Goal: Information Seeking & Learning: Learn about a topic

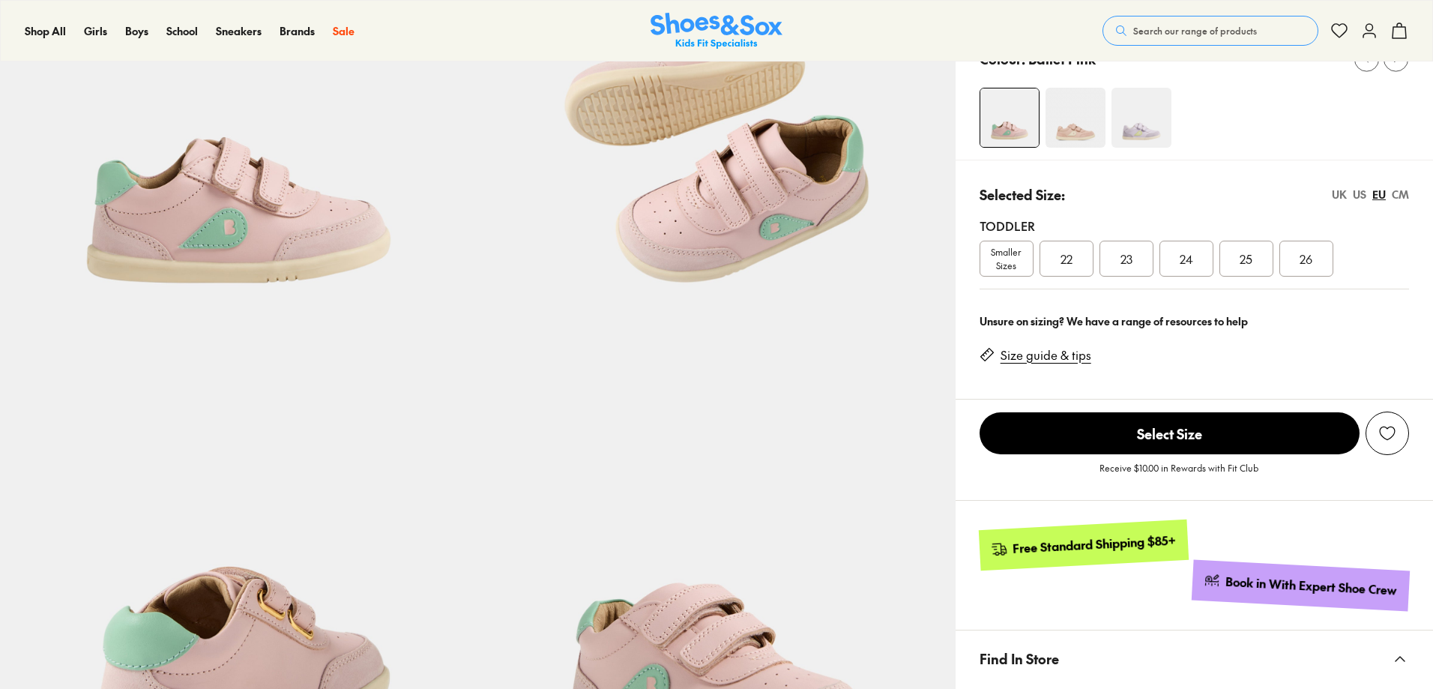
select select "*"
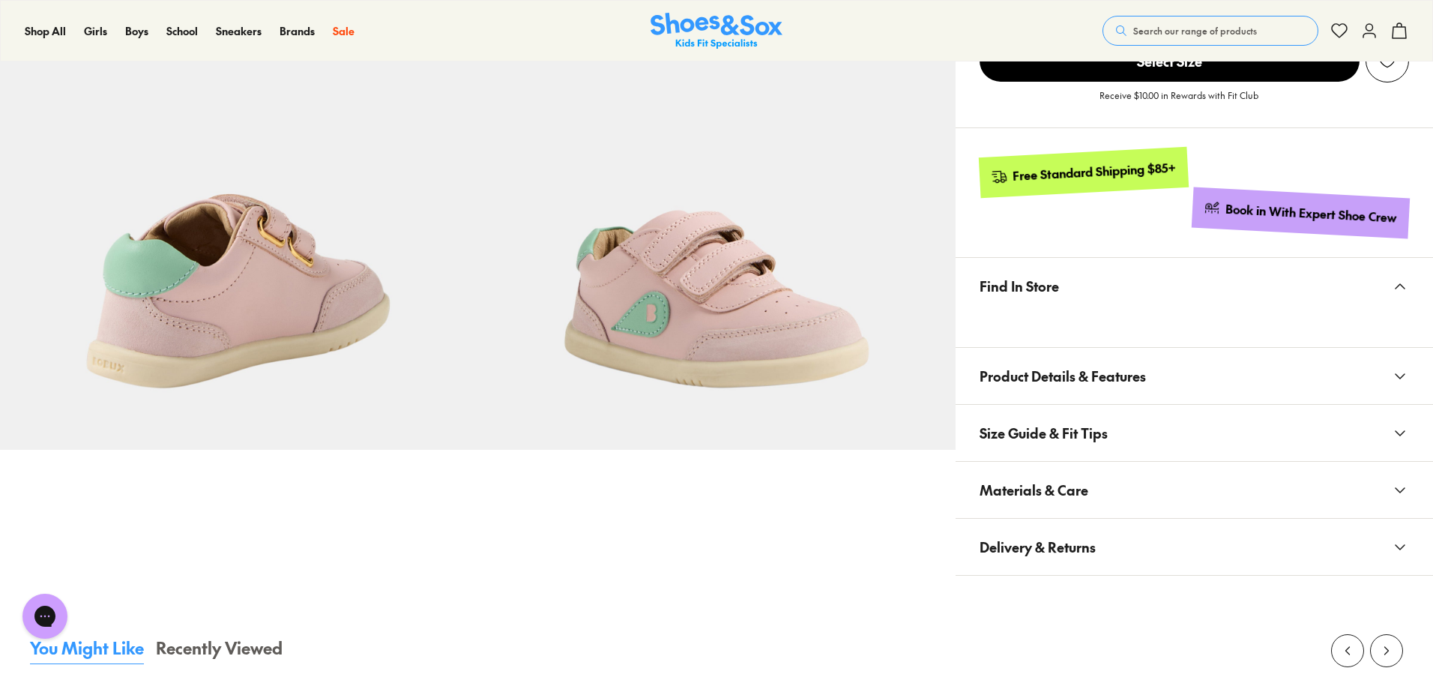
click at [1165, 348] on button "Product Details & Features" at bounding box center [1193, 376] width 477 height 56
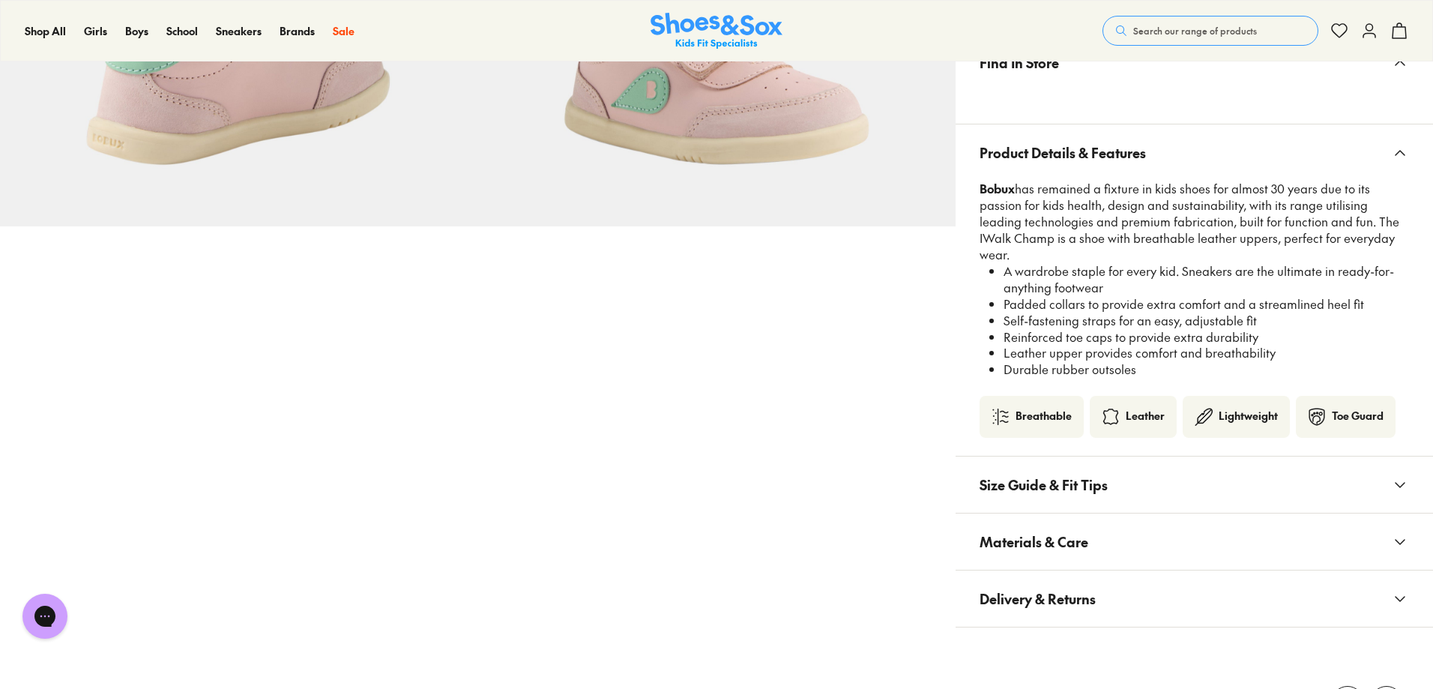
scroll to position [822, 0]
click at [1182, 490] on button "Size Guide & Fit Tips" at bounding box center [1193, 483] width 477 height 56
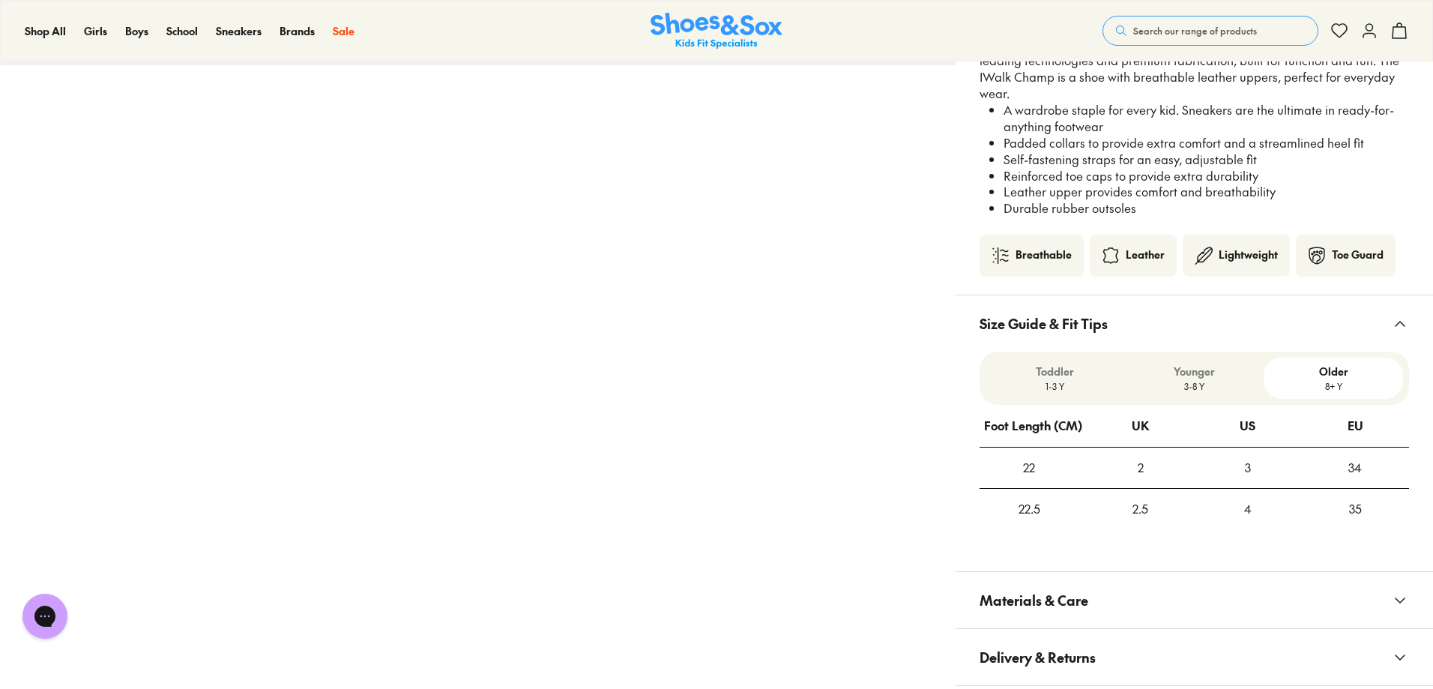
scroll to position [1122, 0]
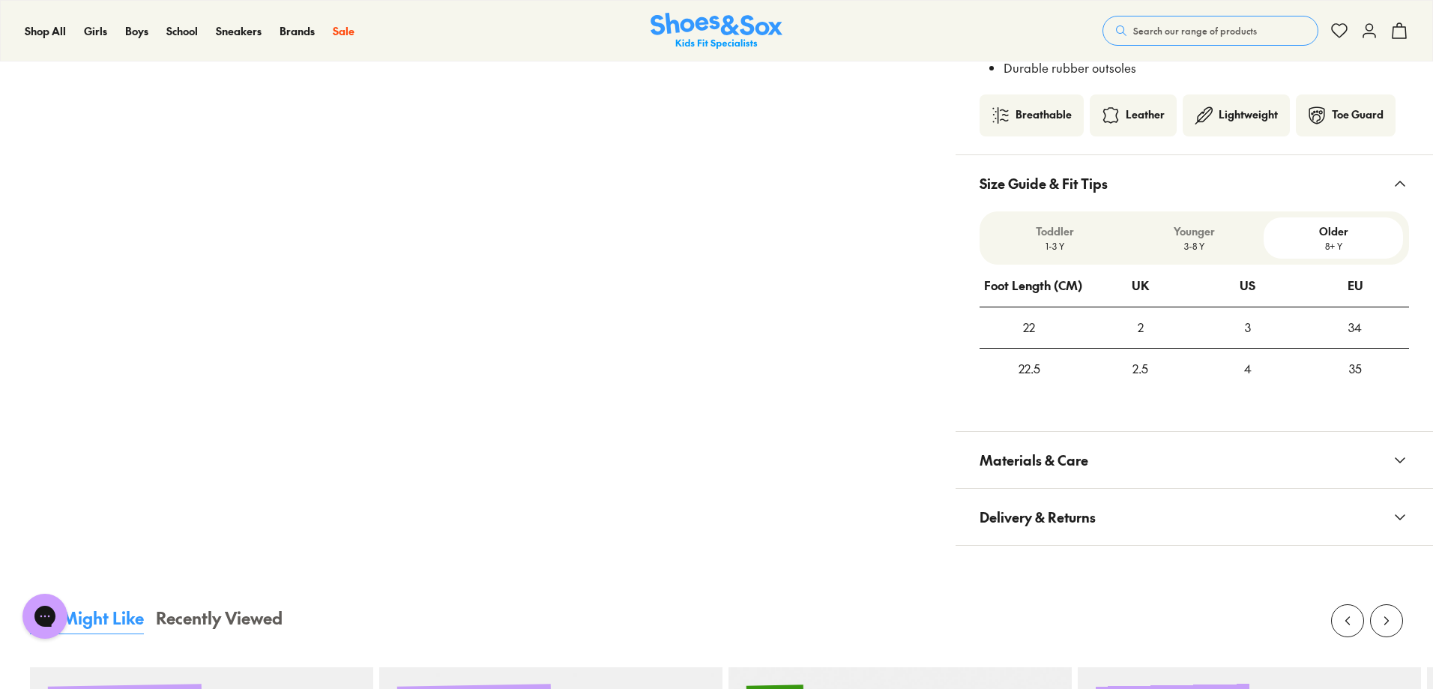
click at [1168, 458] on button "Materials & Care" at bounding box center [1193, 460] width 477 height 56
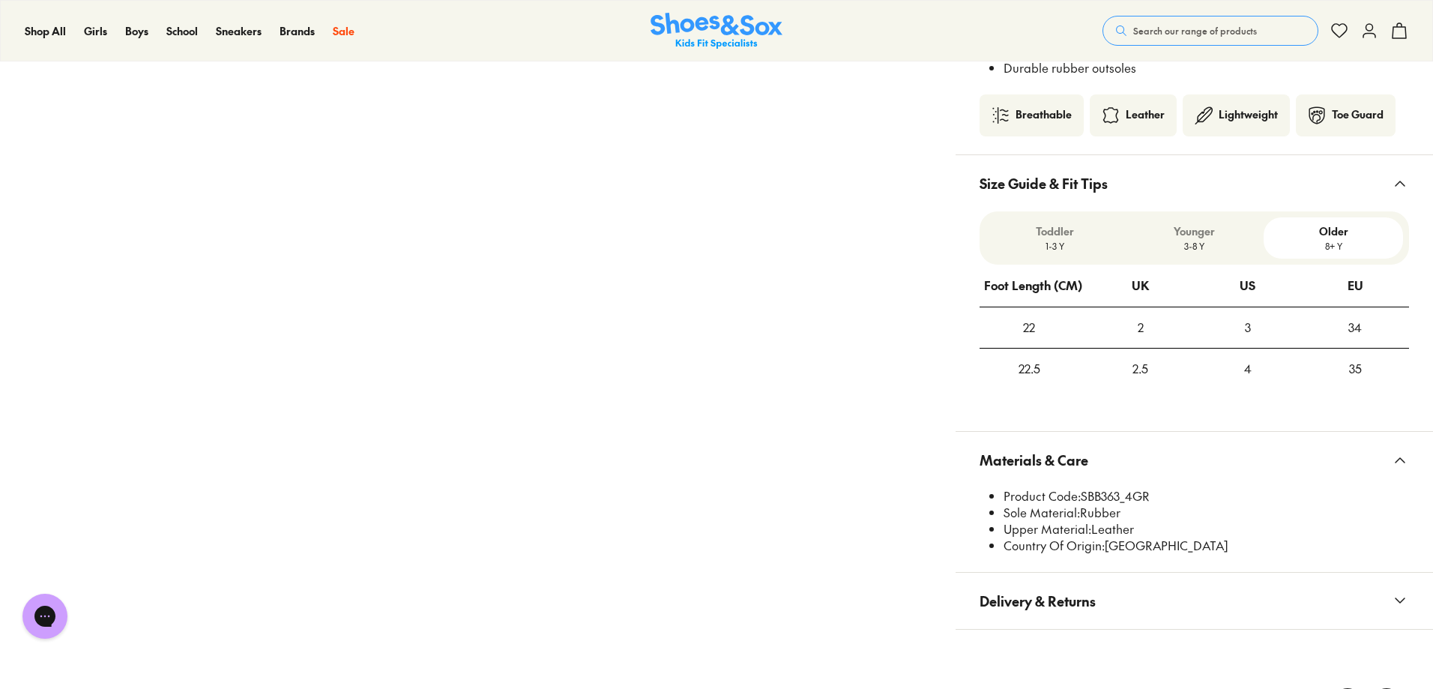
click at [1107, 488] on li "Product Code: SBB363_4GR" at bounding box center [1205, 496] width 405 height 16
click at [1103, 488] on li "Product Code: SBB363_4GR" at bounding box center [1205, 496] width 405 height 16
drag, startPoint x: 1119, startPoint y: 474, endPoint x: 1085, endPoint y: 483, distance: 34.9
click at [1085, 488] on li "Product Code: SBB363_4GR" at bounding box center [1205, 496] width 405 height 16
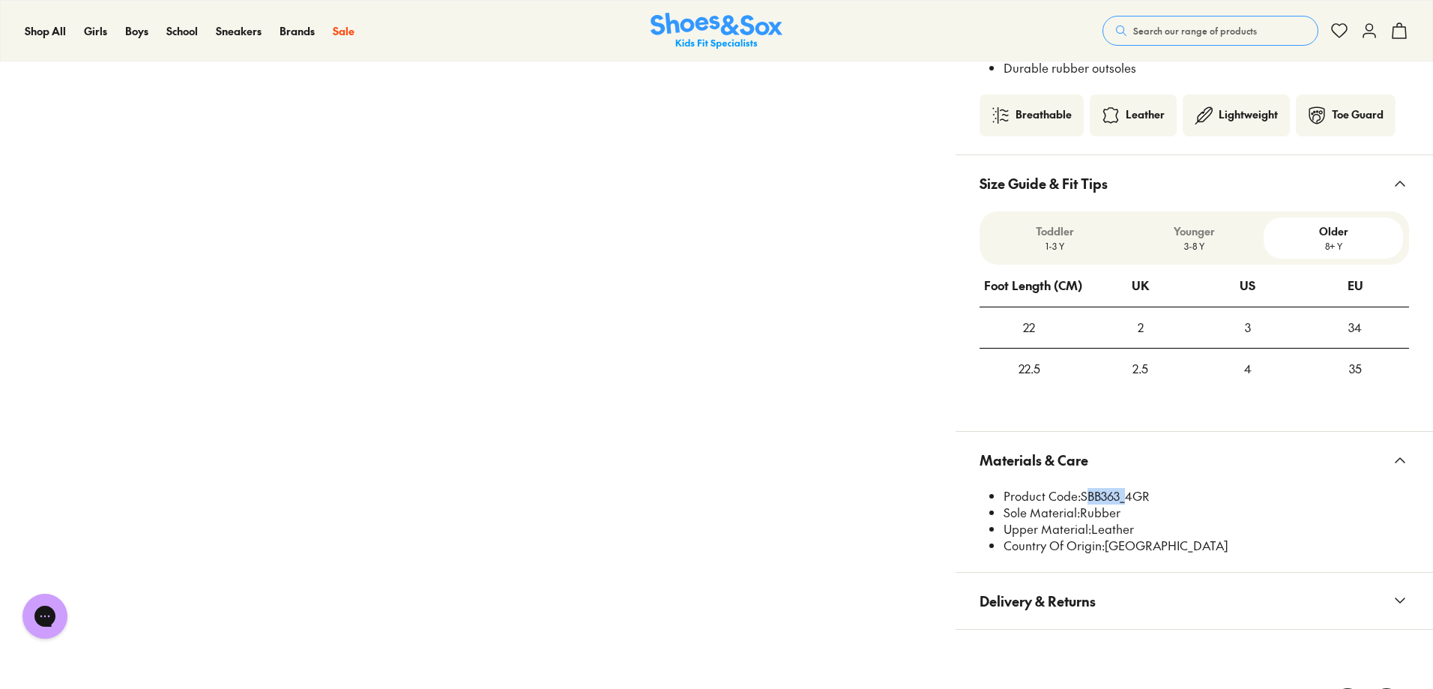
copy li "SBB363"
